Goal: Navigation & Orientation: Find specific page/section

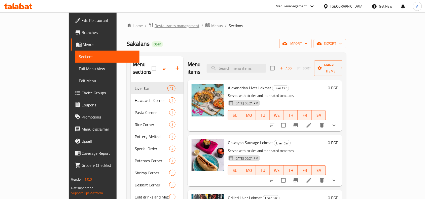
click at [155, 24] on span "Restaurants management" at bounding box center [177, 26] width 45 height 6
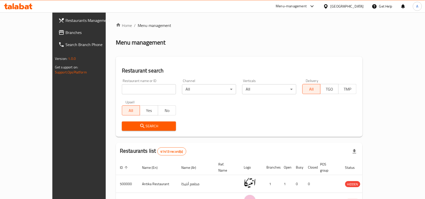
click at [328, 8] on icon at bounding box center [326, 6] width 4 height 4
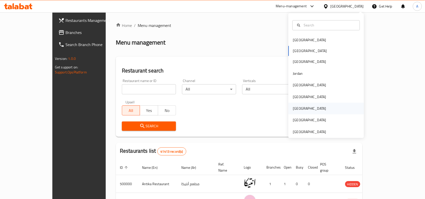
click at [294, 106] on div "[GEOGRAPHIC_DATA]" at bounding box center [309, 109] width 33 height 6
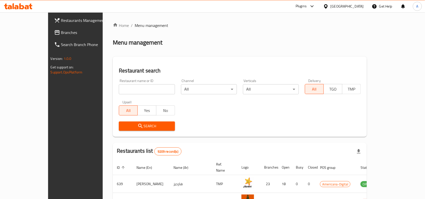
click at [61, 32] on span "Branches" at bounding box center [88, 32] width 54 height 6
